Goal: Information Seeking & Learning: Check status

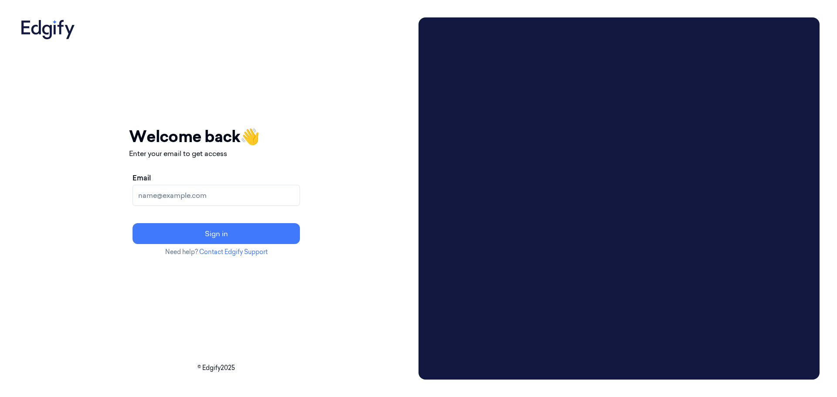
click at [269, 199] on input "Email" at bounding box center [216, 195] width 167 height 21
type input "jbarker@telaid.com"
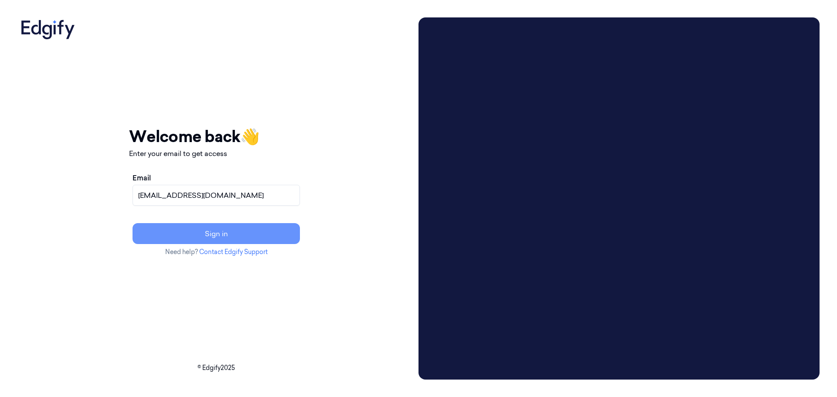
click at [289, 242] on button "Sign in" at bounding box center [216, 233] width 167 height 21
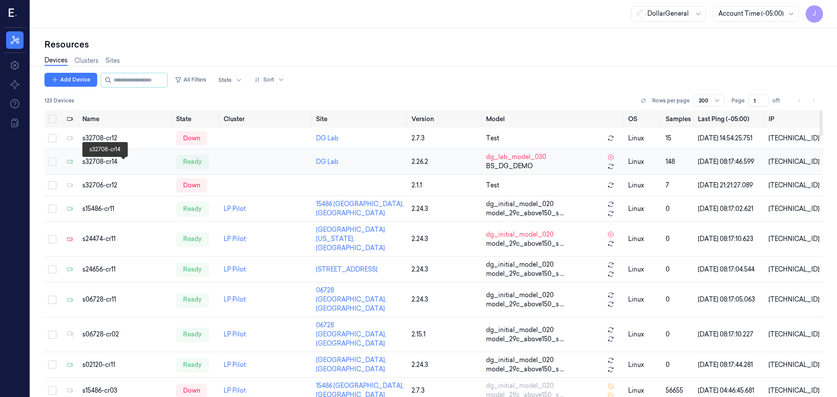
click at [98, 167] on div "s32708-cr14" at bounding box center [125, 161] width 86 height 9
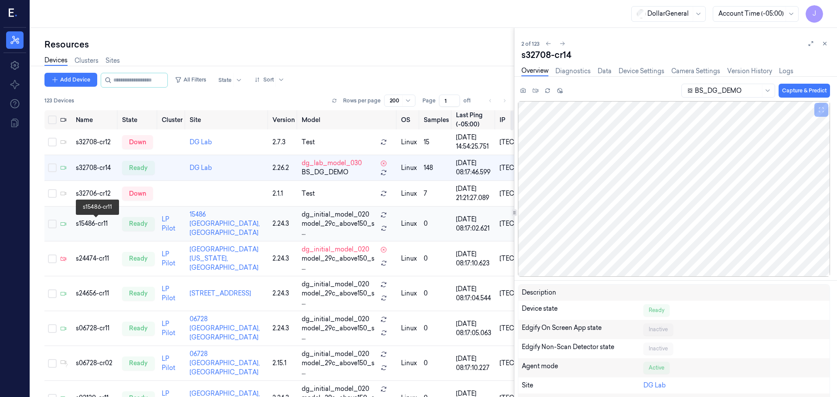
click at [92, 224] on div "s15486-cr11" at bounding box center [95, 223] width 39 height 9
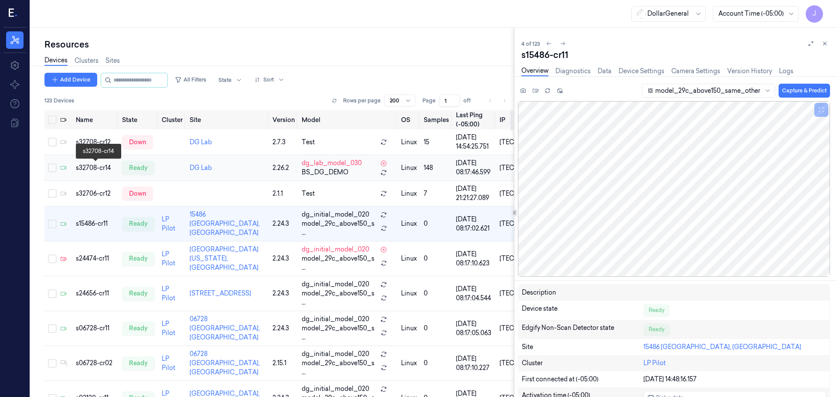
click at [90, 169] on div "s32708-cr14" at bounding box center [95, 168] width 39 height 9
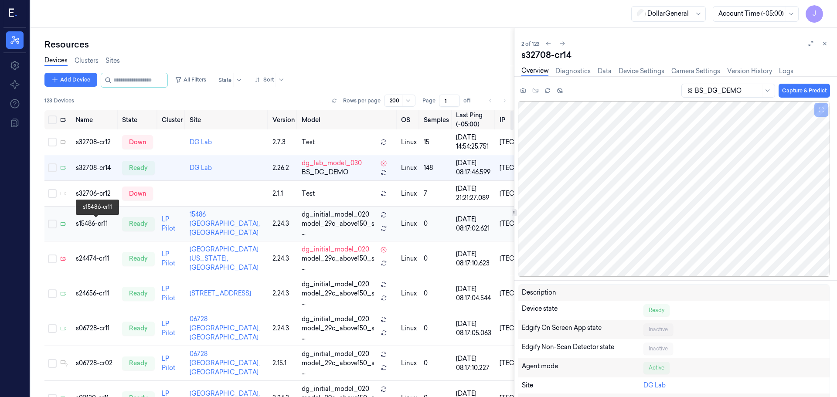
click at [84, 226] on div "s15486-cr11" at bounding box center [95, 223] width 39 height 9
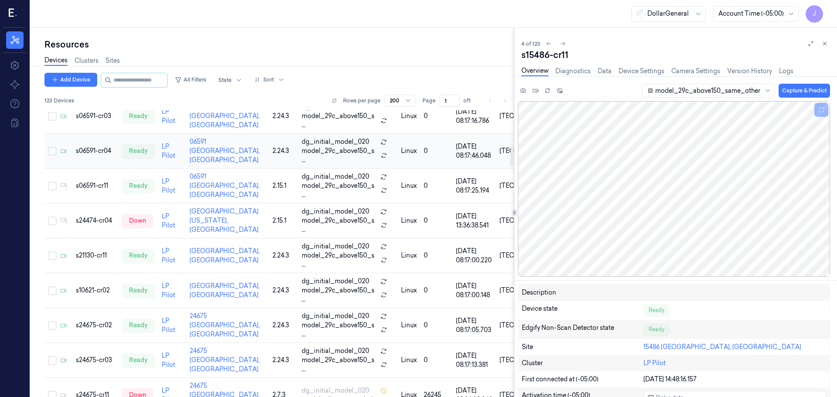
scroll to position [523, 0]
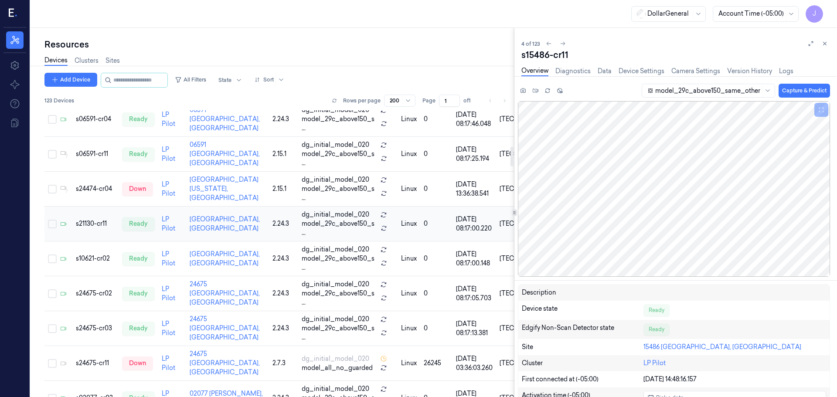
click at [83, 229] on td "s21130-cr11" at bounding box center [95, 224] width 46 height 35
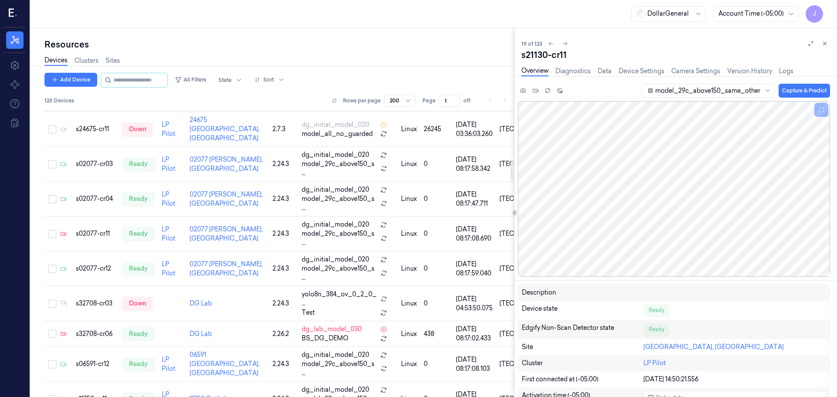
scroll to position [843, 0]
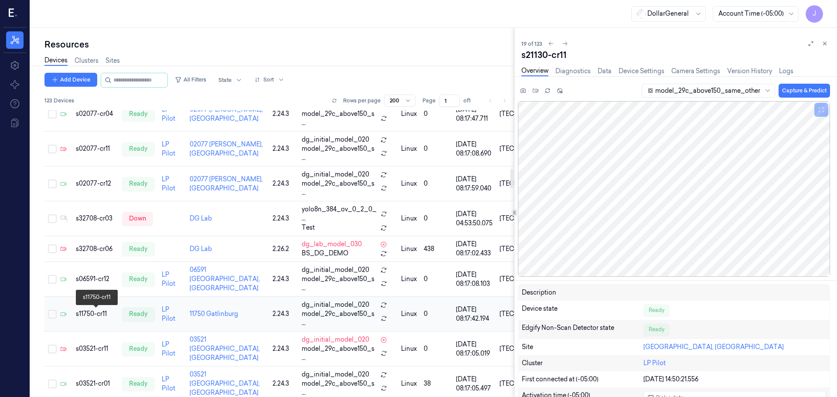
click at [96, 318] on div "s11750-cr11" at bounding box center [95, 314] width 39 height 9
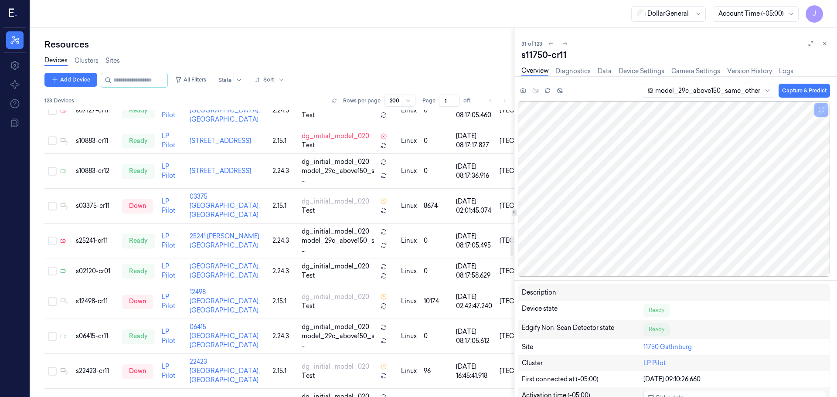
scroll to position [1819, 0]
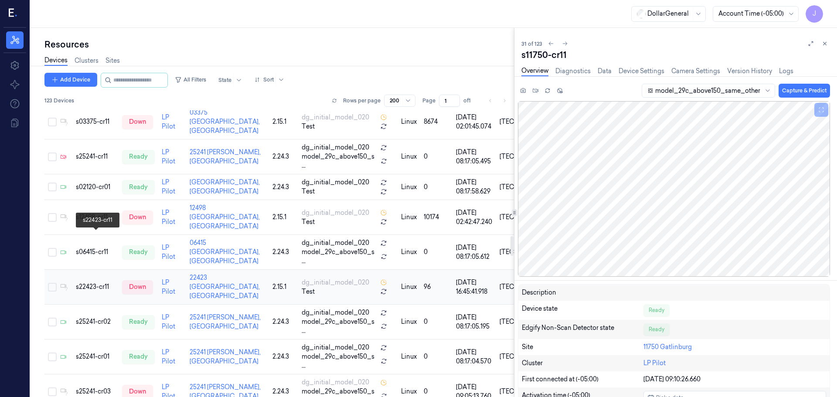
click at [91, 283] on div "s22423-cr11" at bounding box center [95, 287] width 39 height 9
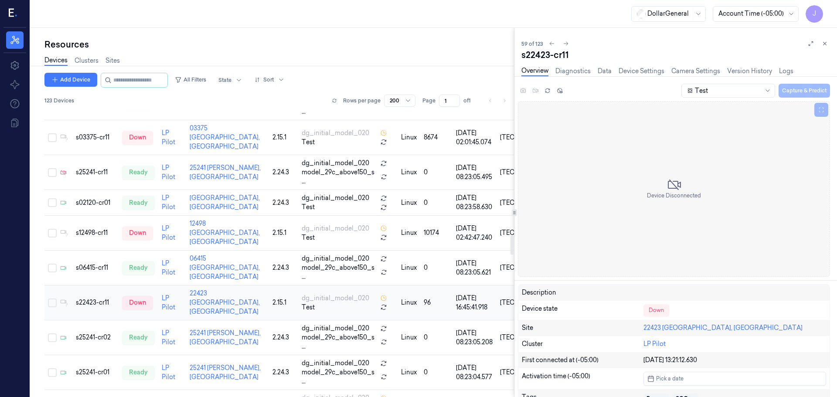
scroll to position [1811, 0]
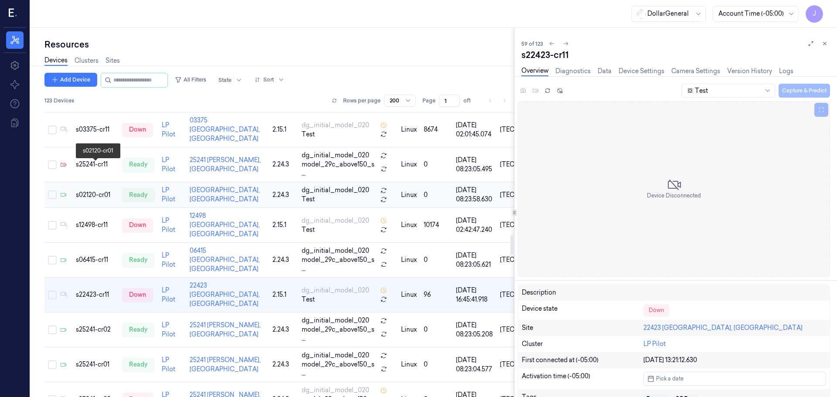
click at [87, 182] on td "s02120-cr01" at bounding box center [95, 195] width 46 height 26
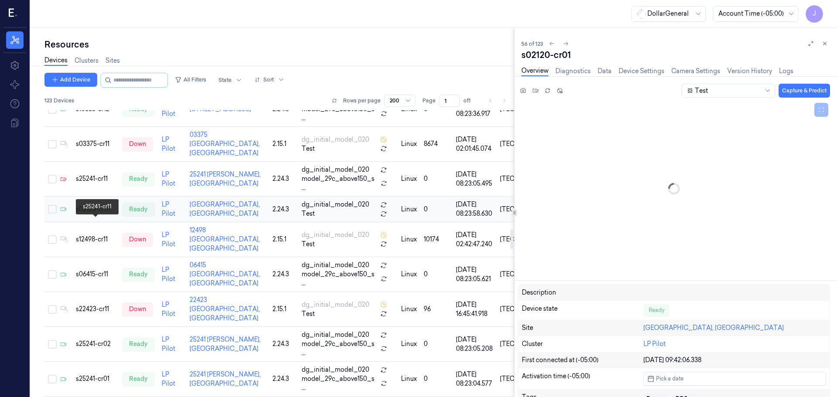
scroll to position [1725, 0]
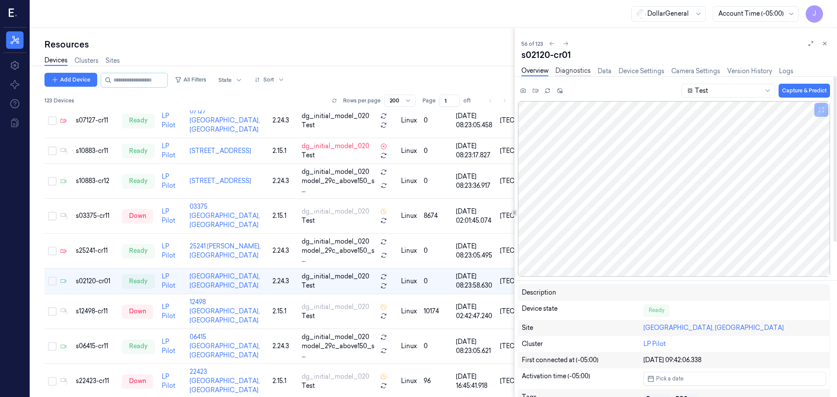
click at [582, 68] on link "Diagnostics" at bounding box center [573, 71] width 35 height 10
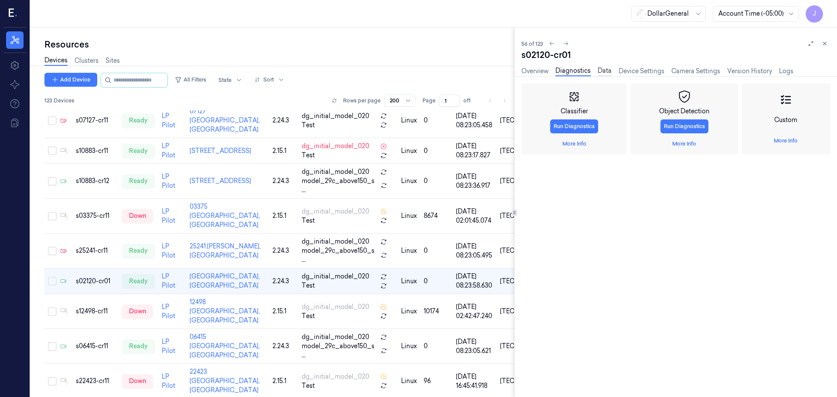
click at [604, 70] on link "Data" at bounding box center [605, 71] width 14 height 10
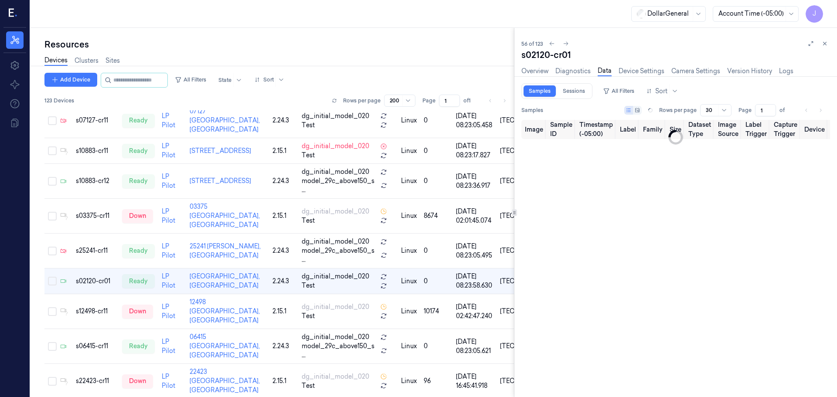
type input "0"
click at [631, 72] on link "Device Settings" at bounding box center [642, 71] width 46 height 10
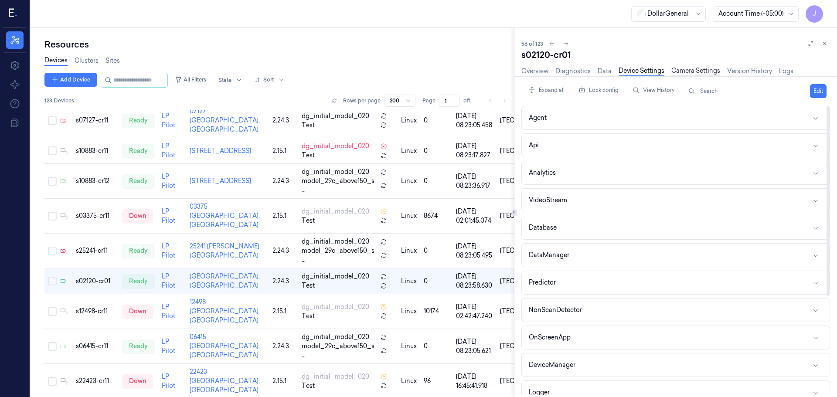
click at [686, 67] on link "Camera Settings" at bounding box center [696, 71] width 49 height 10
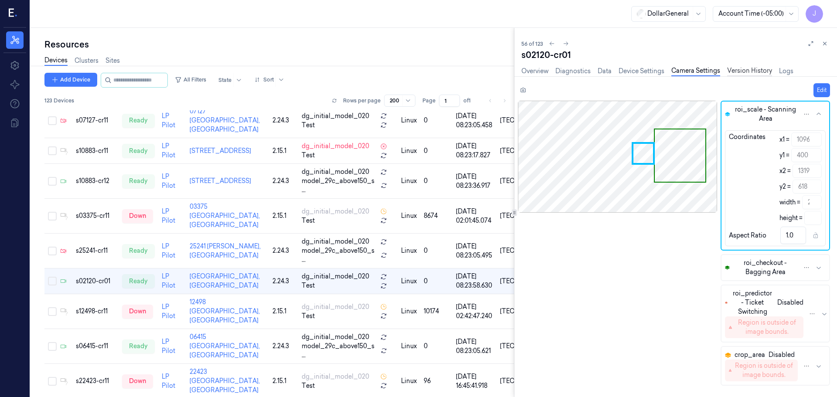
click at [742, 71] on link "Version History" at bounding box center [749, 71] width 45 height 10
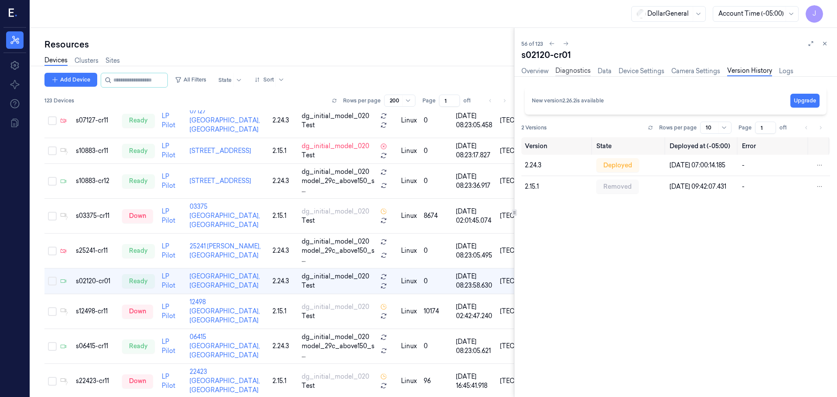
click at [590, 70] on link "Diagnostics" at bounding box center [573, 71] width 35 height 10
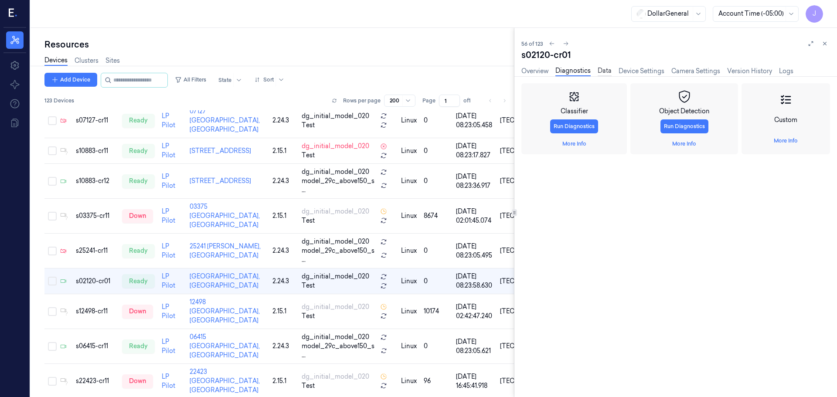
click at [604, 71] on link "Data" at bounding box center [605, 71] width 14 height 10
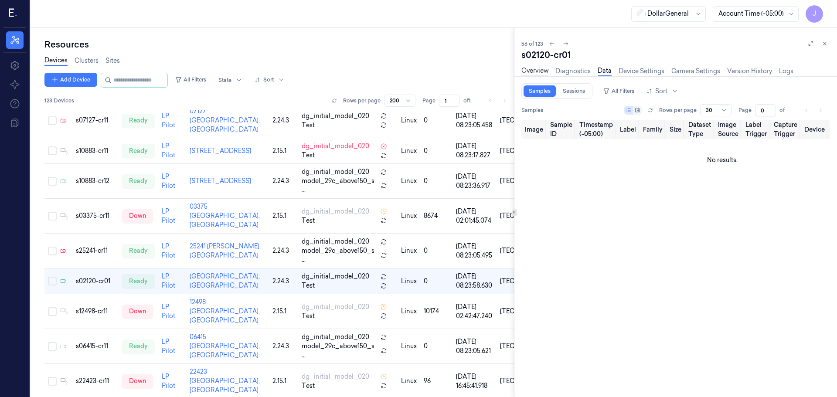
click at [535, 72] on link "Overview" at bounding box center [535, 71] width 27 height 10
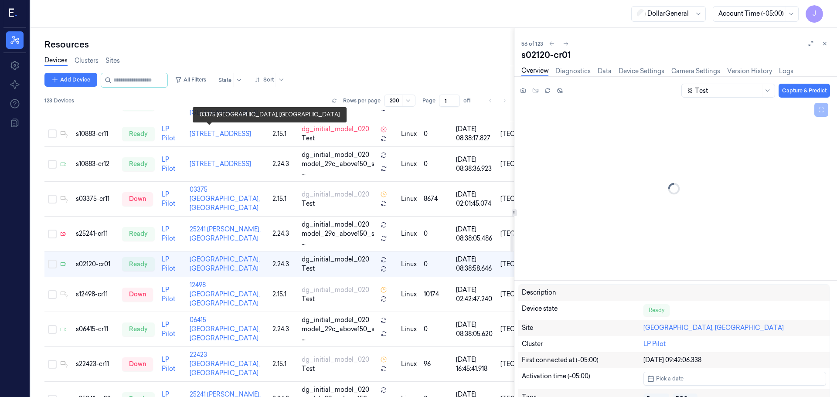
scroll to position [1725, 0]
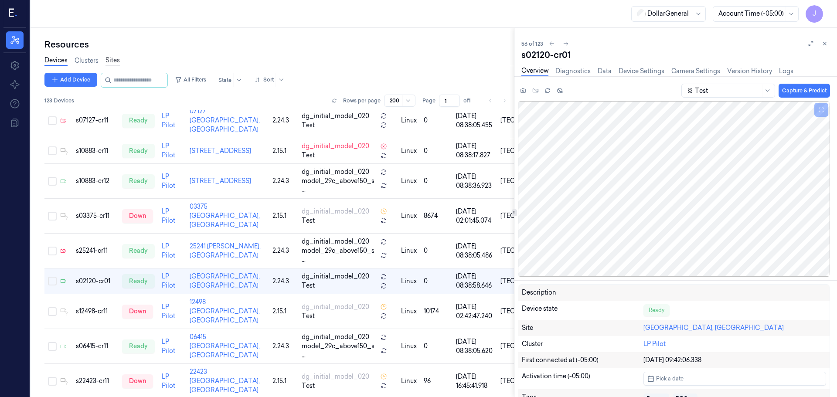
click at [111, 61] on link "Sites" at bounding box center [113, 61] width 14 height 10
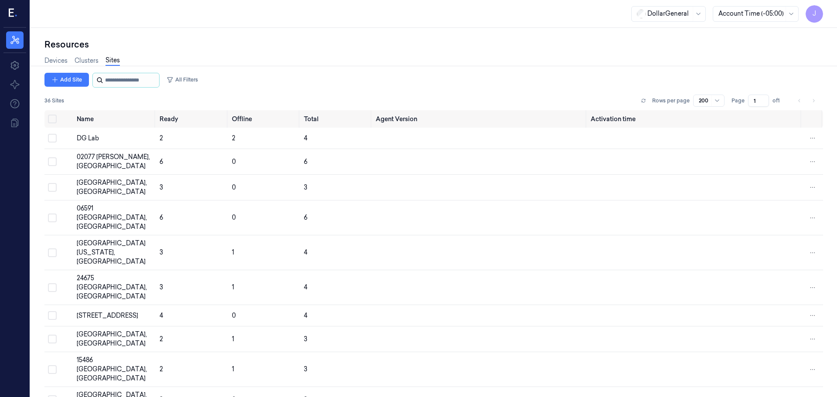
click at [120, 77] on input "string" at bounding box center [131, 80] width 52 height 14
type input "*****"
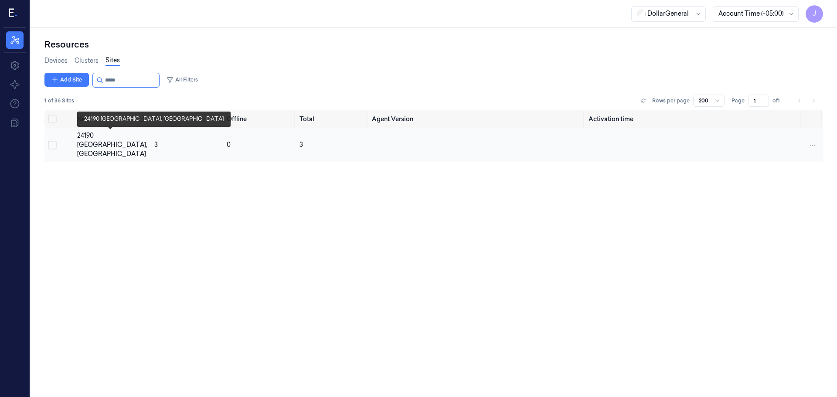
click at [109, 137] on div "24190 [GEOGRAPHIC_DATA], [GEOGRAPHIC_DATA]" at bounding box center [112, 144] width 70 height 27
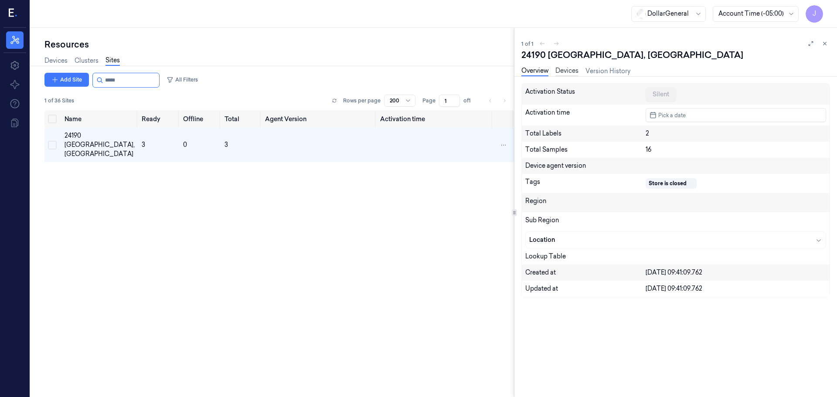
click at [575, 73] on link "Devices" at bounding box center [567, 71] width 23 height 10
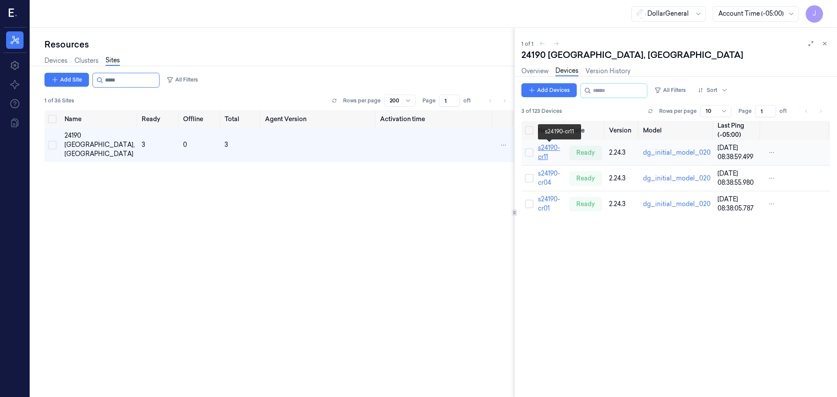
click at [544, 153] on link "s24190-cr11" at bounding box center [549, 152] width 22 height 17
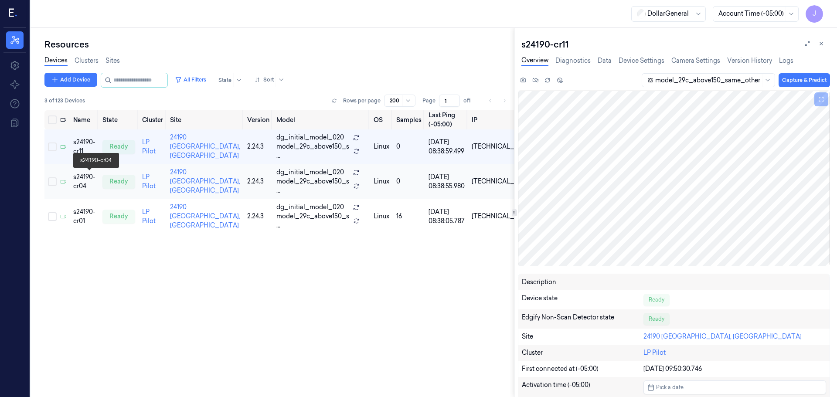
click at [75, 178] on div "s24190-cr04" at bounding box center [84, 182] width 22 height 18
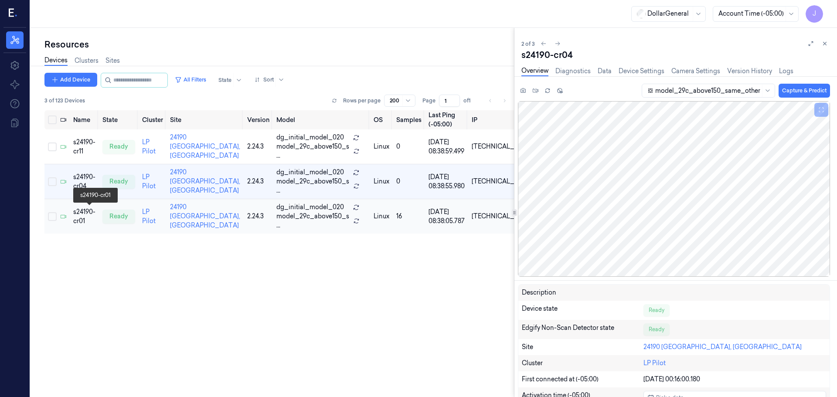
click at [85, 212] on div "s24190-cr01" at bounding box center [84, 217] width 22 height 18
